Goal: Transaction & Acquisition: Purchase product/service

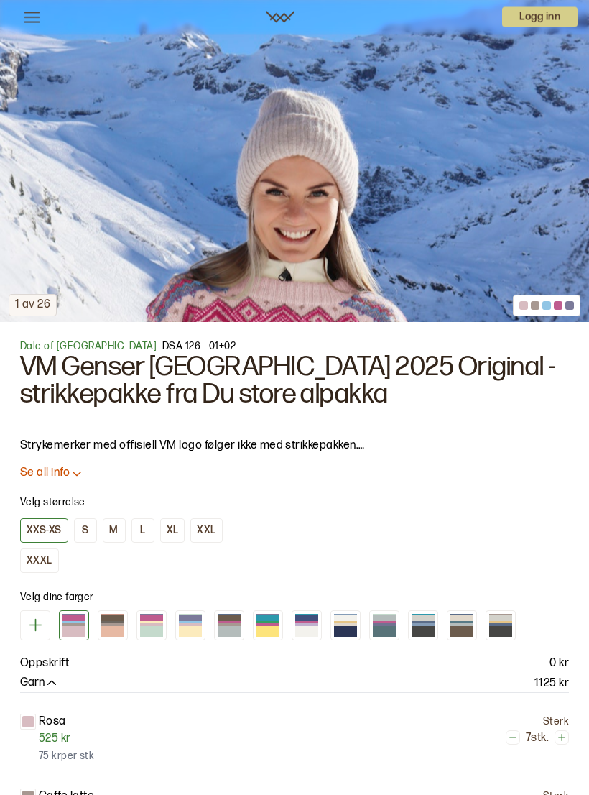
scroll to position [573, 0]
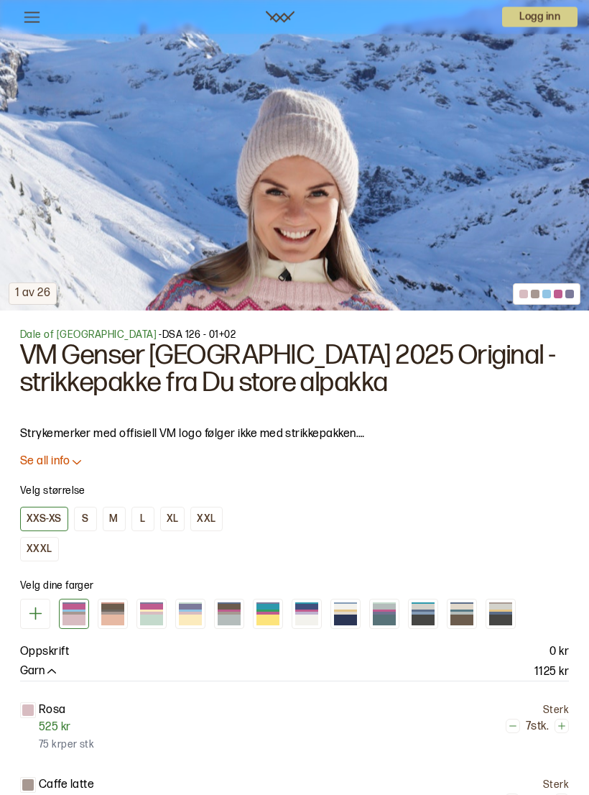
click at [47, 333] on span "Dale of [GEOGRAPHIC_DATA]" at bounding box center [88, 335] width 137 height 12
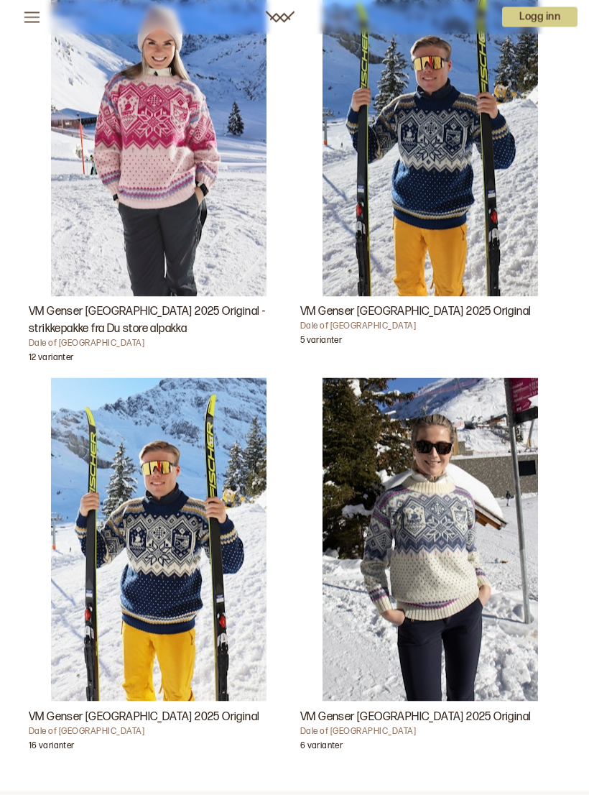
scroll to position [486, 0]
click at [517, 469] on img "VM Genser Trondheim 2025 Original" at bounding box center [431, 538] width 216 height 323
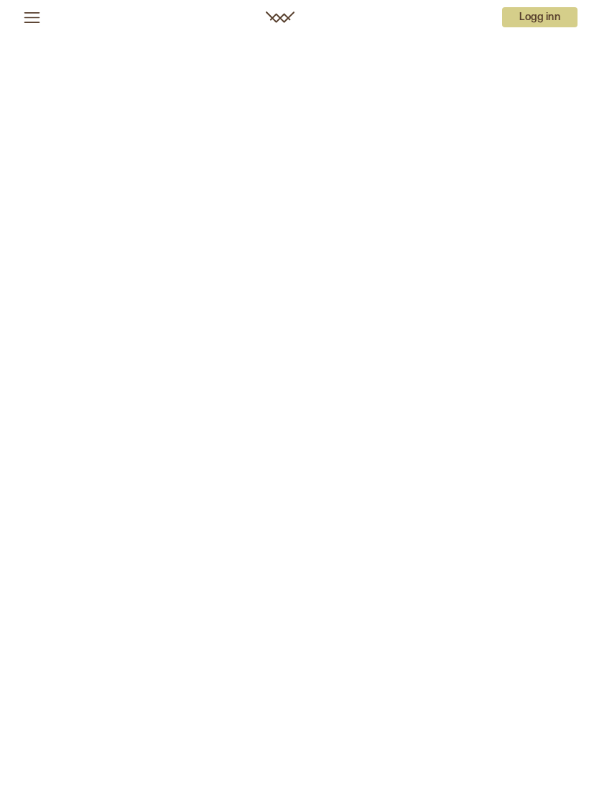
click at [465, 512] on div "1 av 14 1 av 14" at bounding box center [294, 442] width 589 height 884
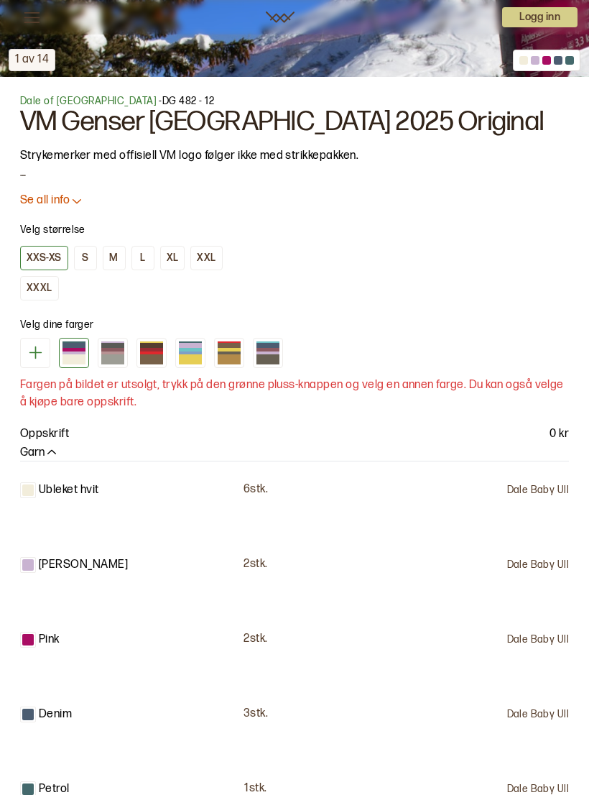
scroll to position [808, 0]
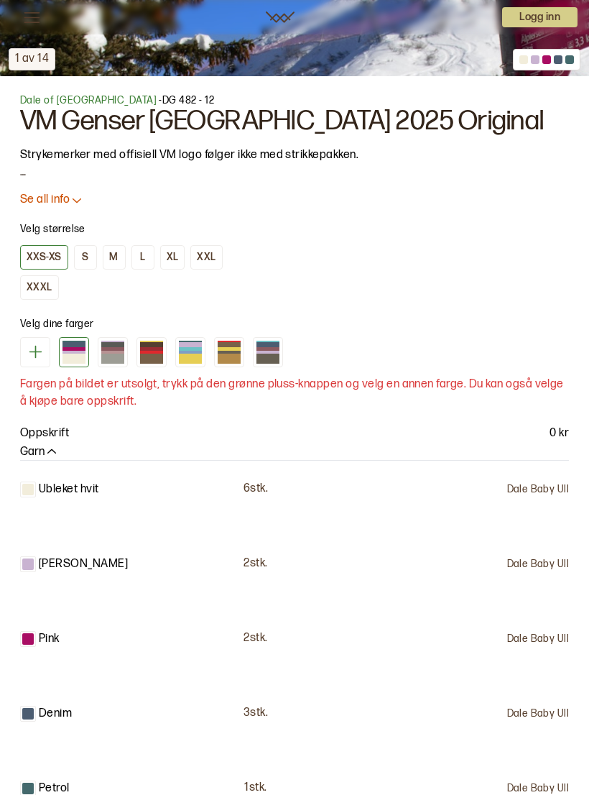
click at [75, 341] on div at bounding box center [74, 341] width 23 height 1
click at [107, 349] on div at bounding box center [112, 349] width 23 height 4
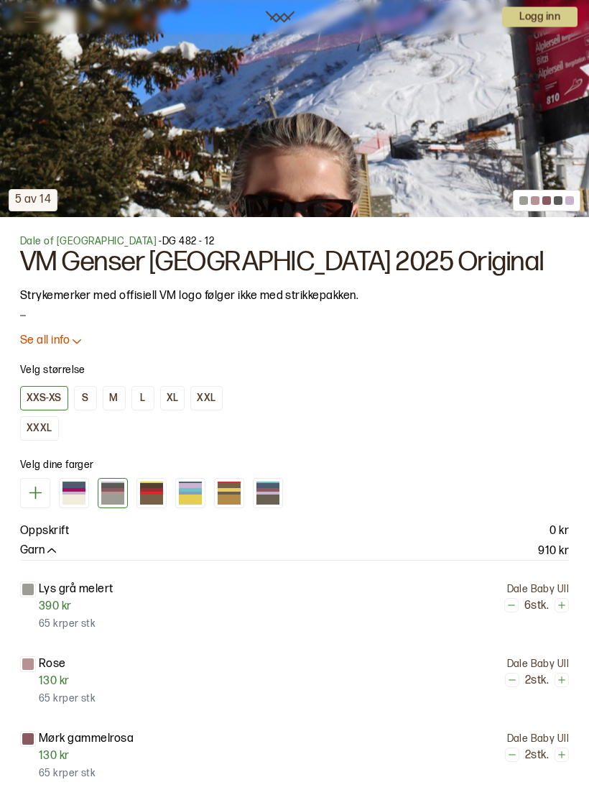
scroll to position [789, 0]
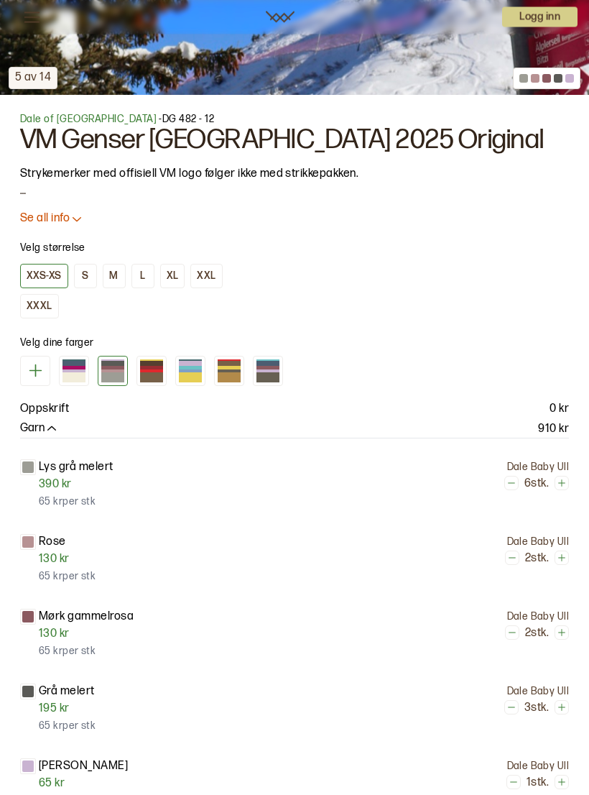
click at [193, 368] on div at bounding box center [190, 369] width 23 height 4
